Goal: Find specific page/section: Find specific page/section

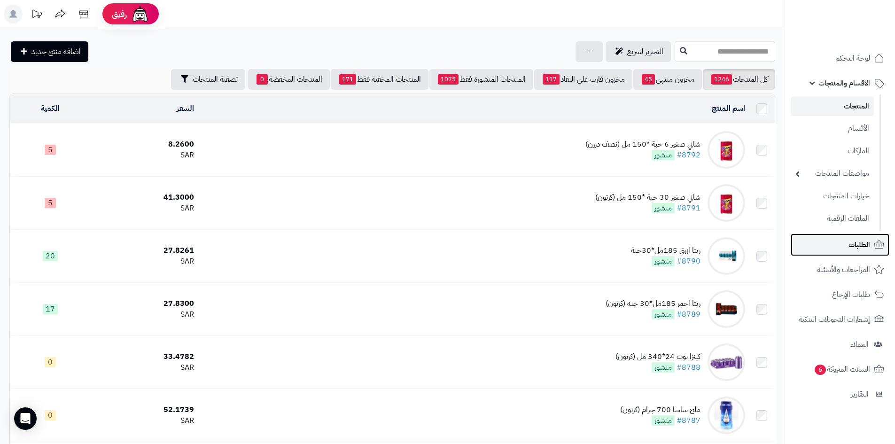
click at [864, 241] on span "الطلبات" at bounding box center [860, 244] width 22 height 13
